Goal: Task Accomplishment & Management: Manage account settings

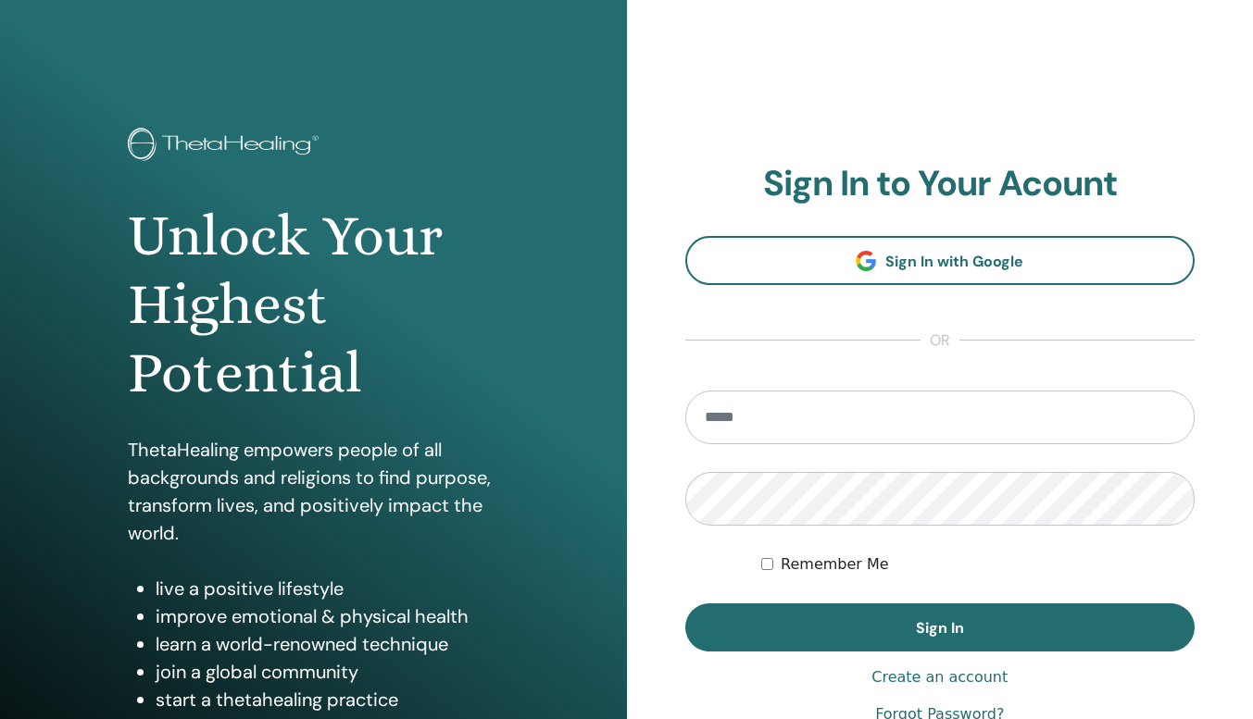
click at [729, 419] on input "email" at bounding box center [940, 418] width 510 height 54
type input "**********"
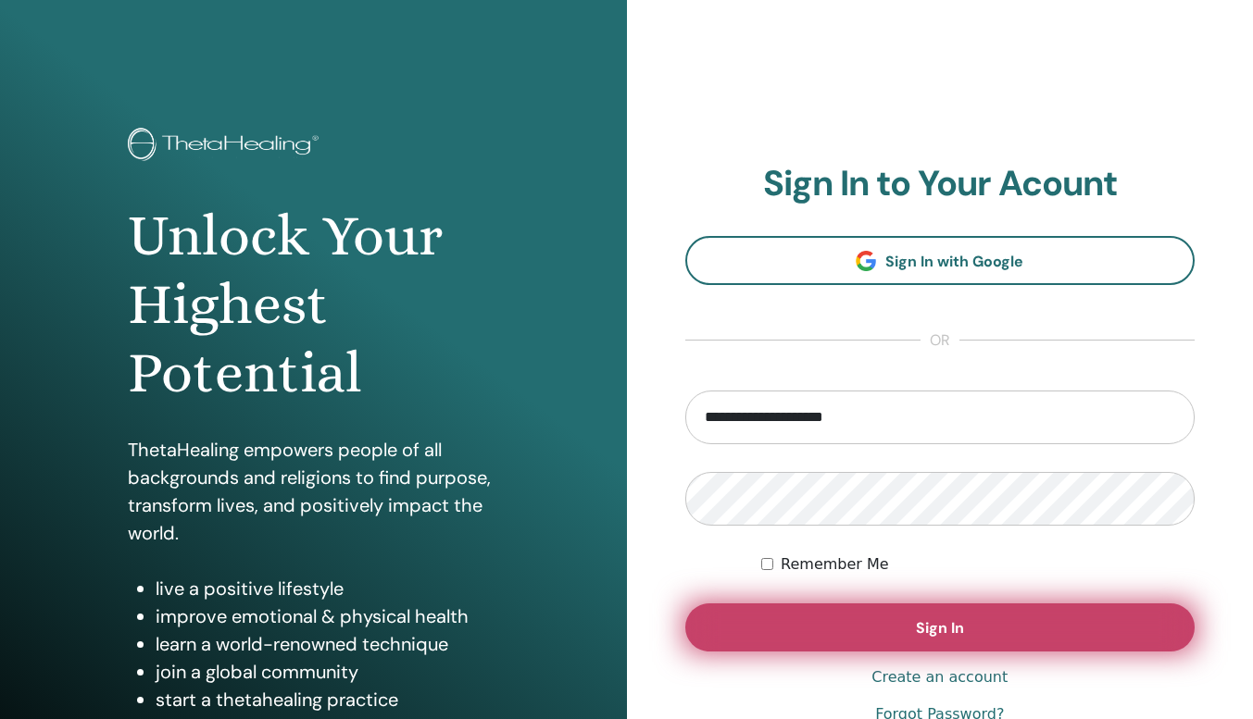
click at [780, 611] on button "Sign In" at bounding box center [940, 628] width 510 height 48
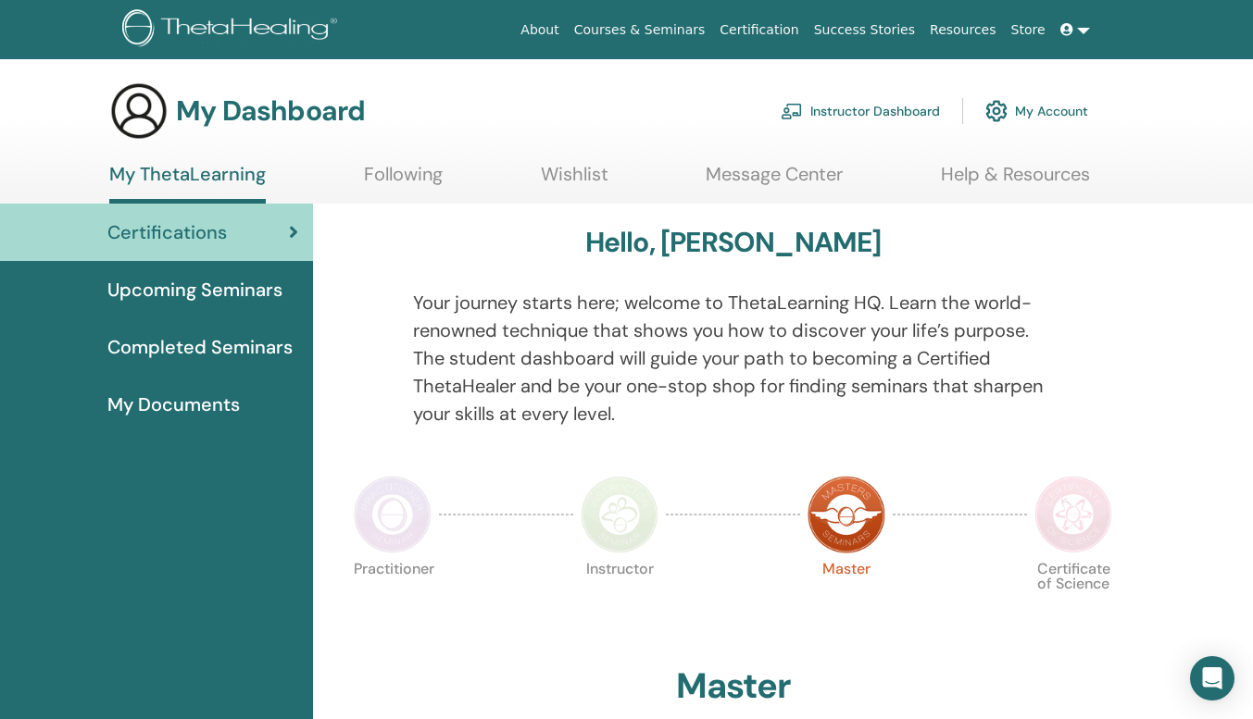
click at [1077, 524] on img at bounding box center [1073, 515] width 78 height 78
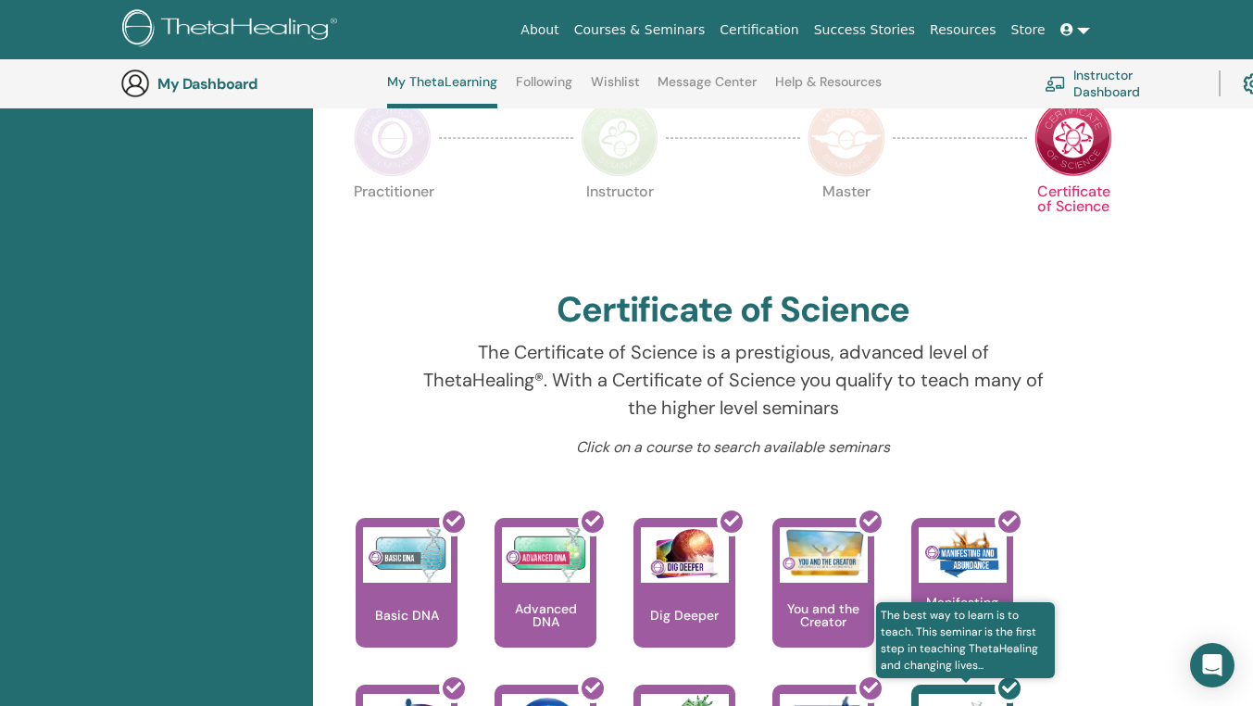
scroll to position [142, 0]
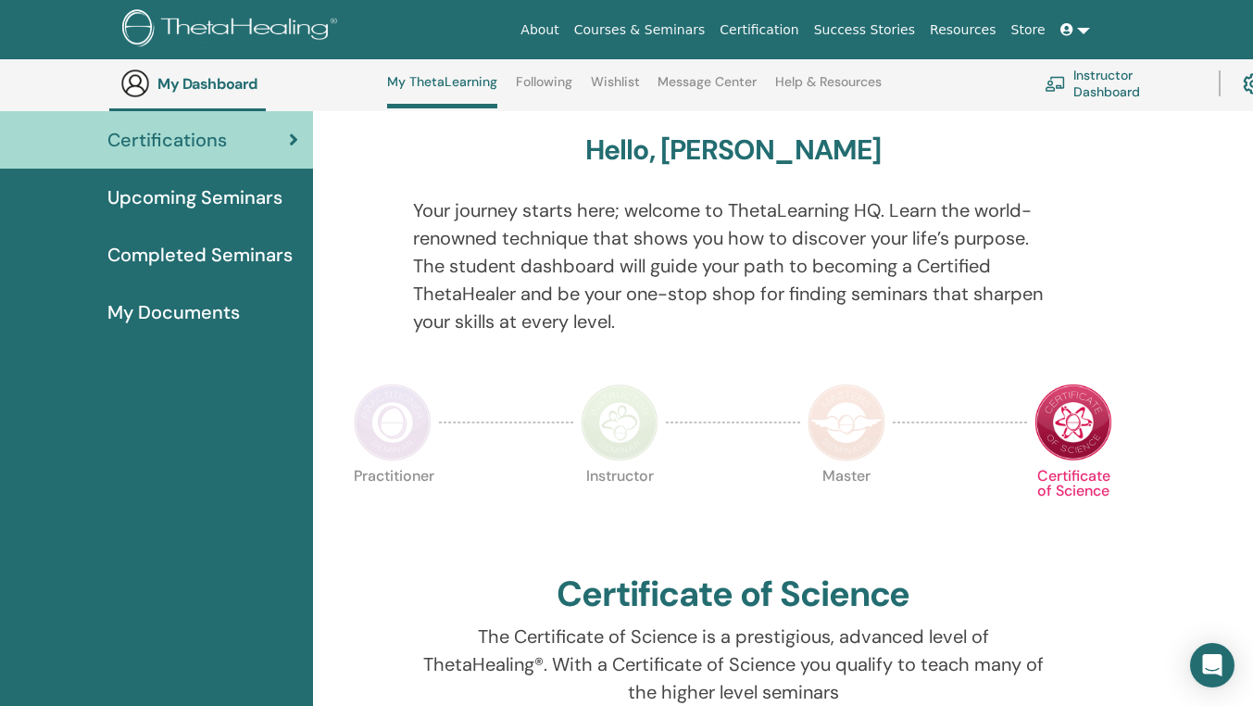
click at [836, 435] on img at bounding box center [846, 422] width 78 height 78
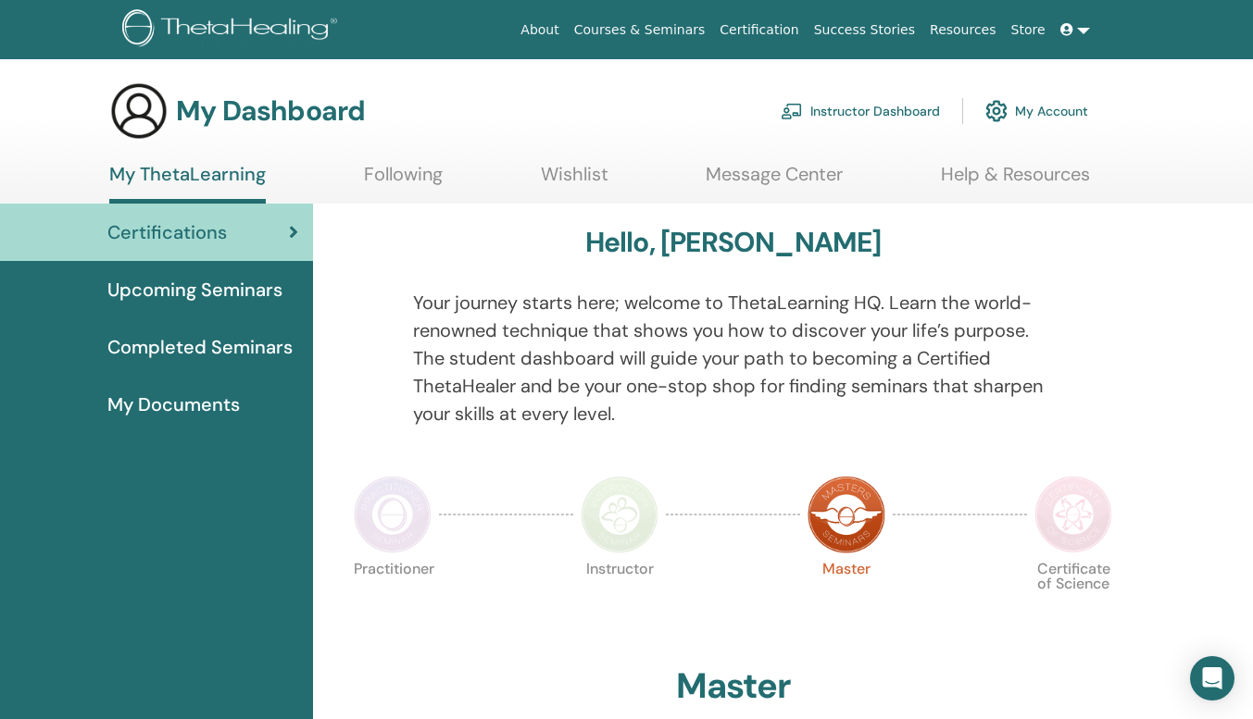
click at [174, 230] on span "Certifications" at bounding box center [166, 233] width 119 height 28
click at [284, 227] on div "Certifications" at bounding box center [156, 233] width 283 height 28
click at [221, 343] on span "Completed Seminars" at bounding box center [199, 347] width 185 height 28
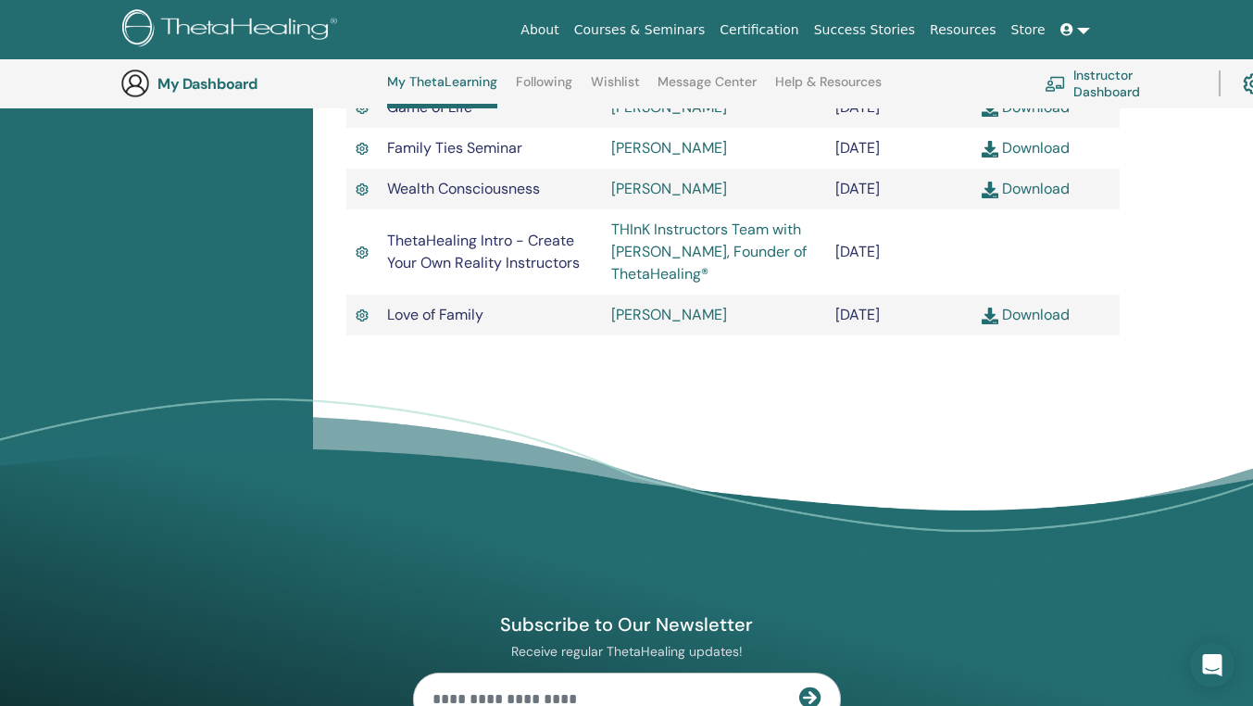
scroll to position [1716, 0]
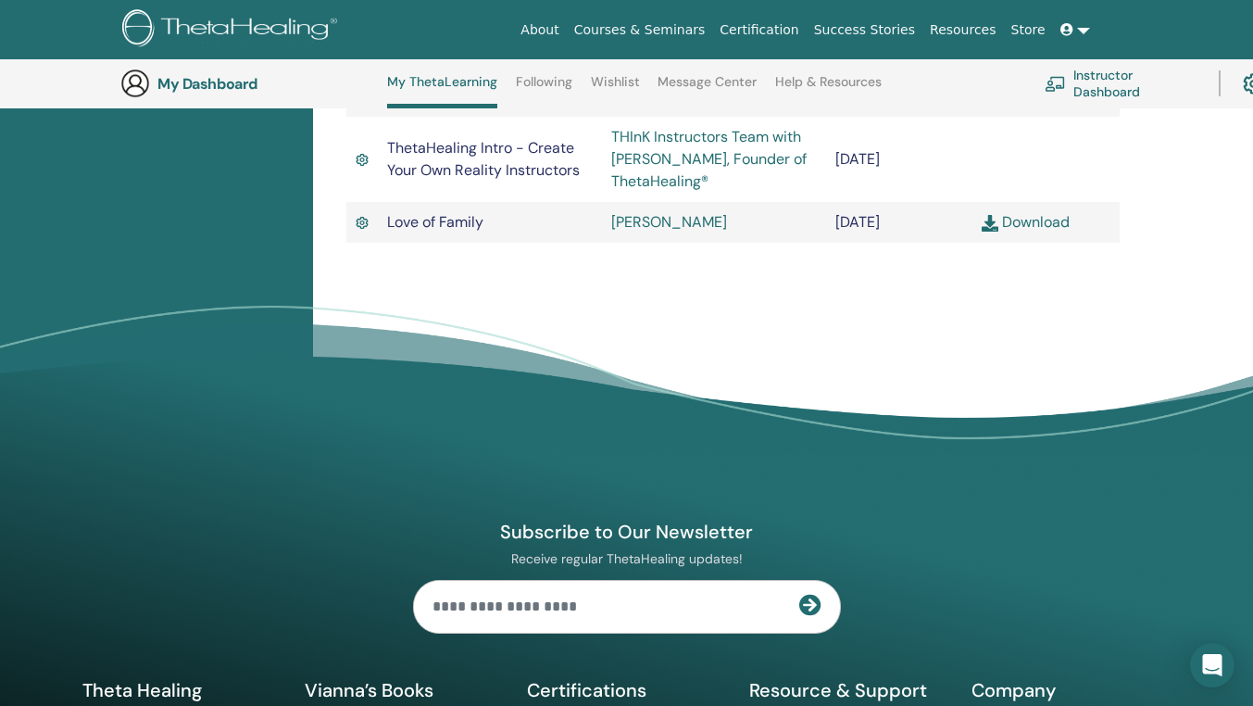
click at [1026, 231] on link "Download" at bounding box center [1025, 221] width 88 height 19
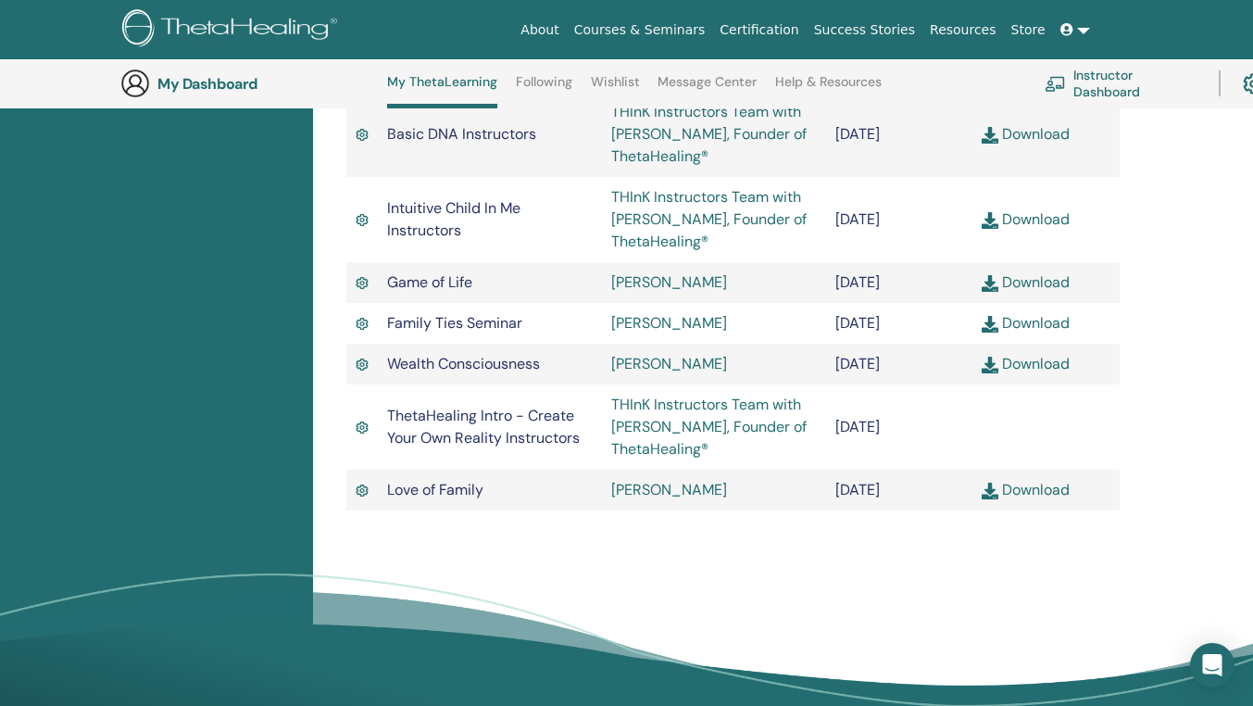
scroll to position [1808, 0]
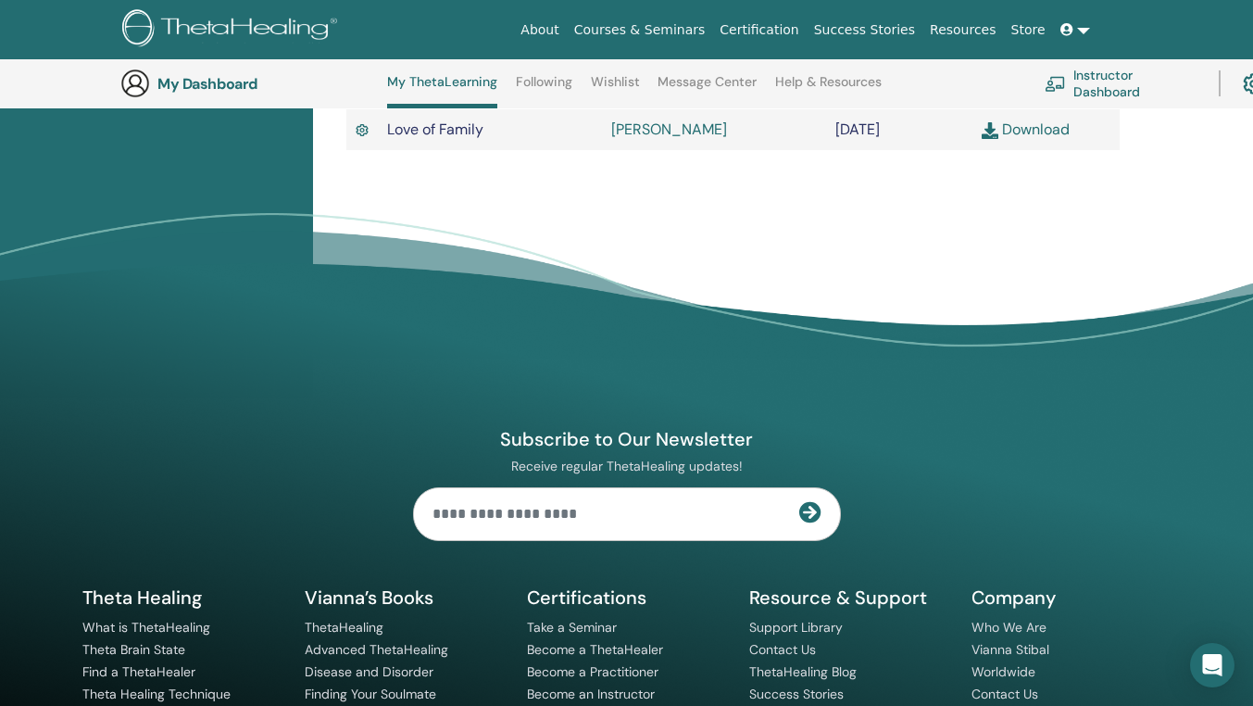
click at [680, 451] on h4 "Subscribe to Our Newsletter" at bounding box center [627, 439] width 428 height 24
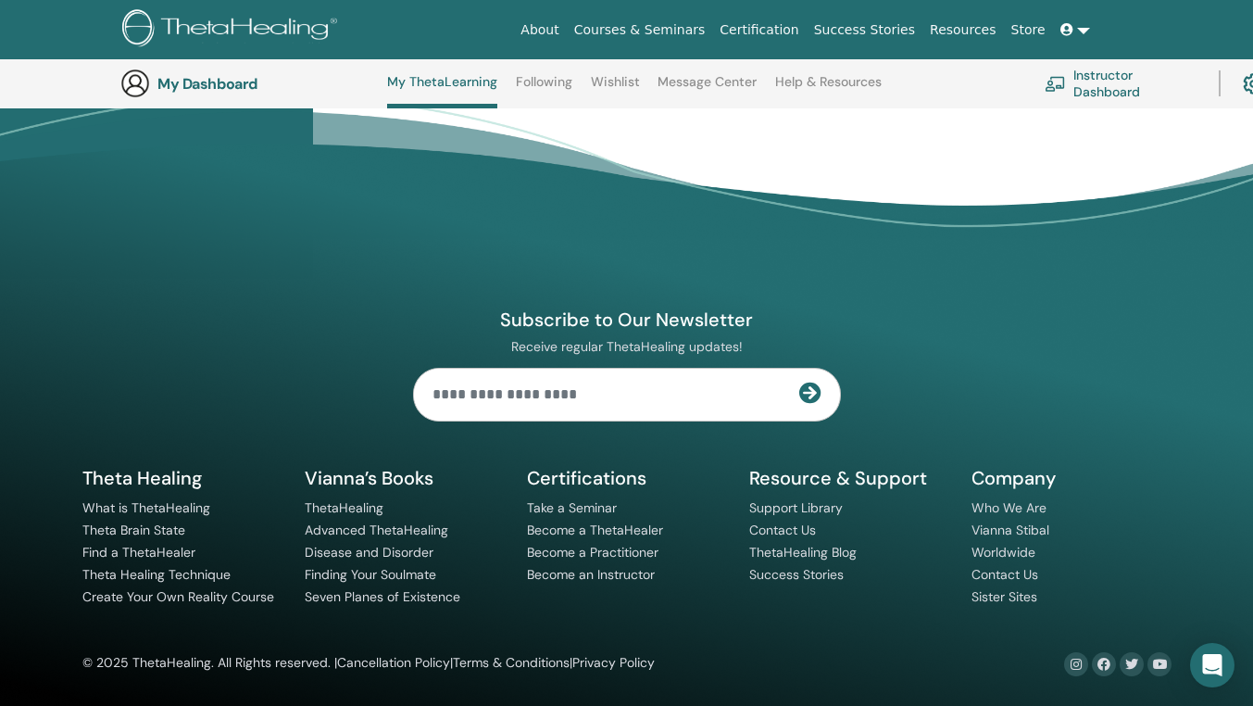
scroll to position [2106, 0]
click at [576, 556] on link "Become a Practitioner" at bounding box center [592, 551] width 131 height 17
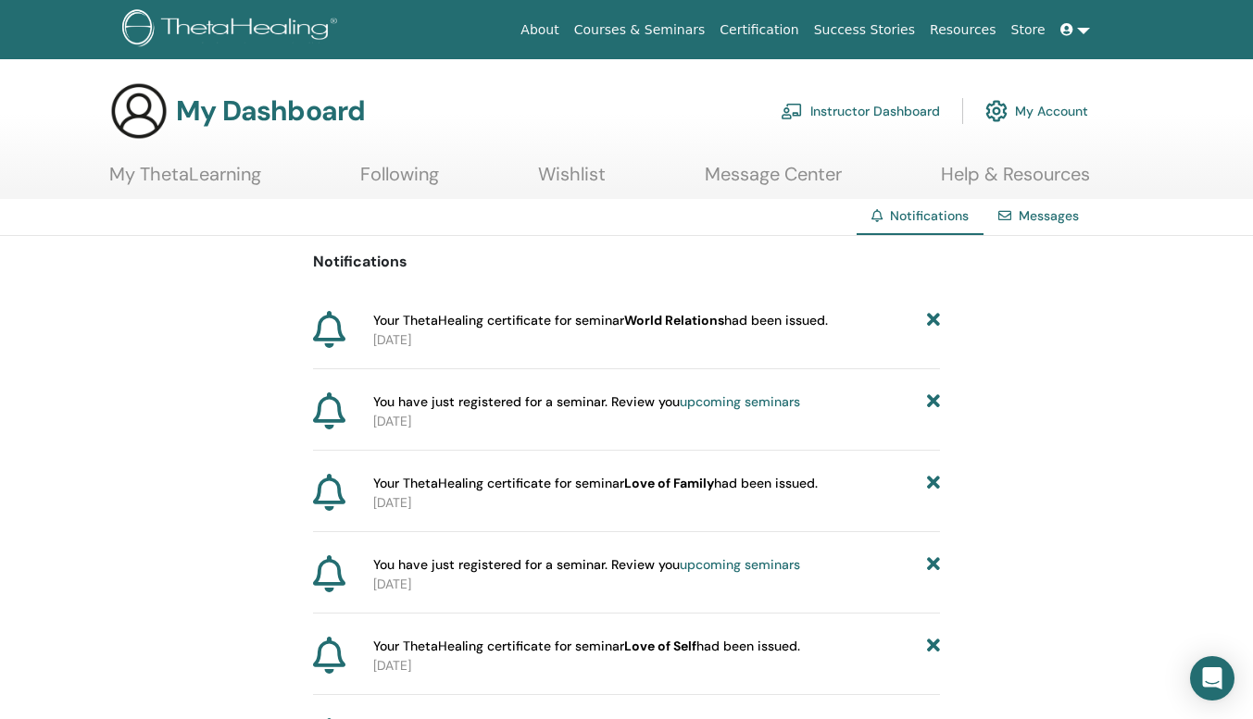
click at [827, 109] on link "Instructor Dashboard" at bounding box center [860, 111] width 159 height 41
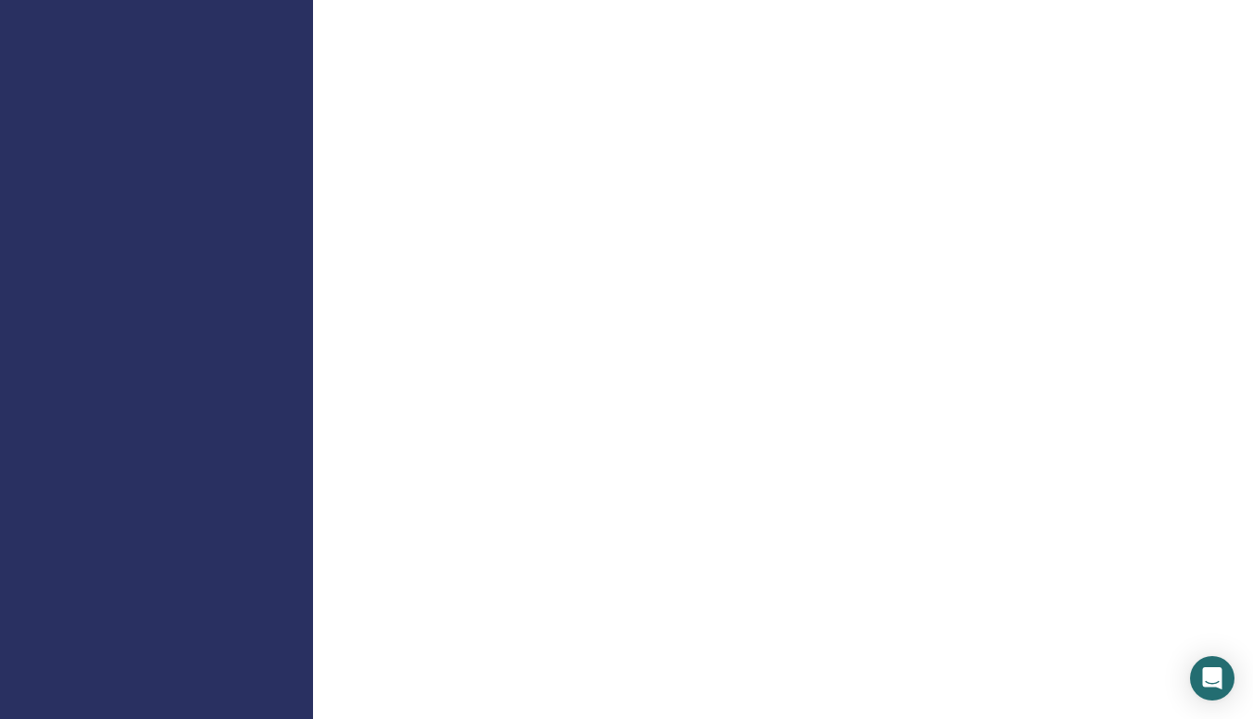
scroll to position [1481, 0]
